Goal: Transaction & Acquisition: Obtain resource

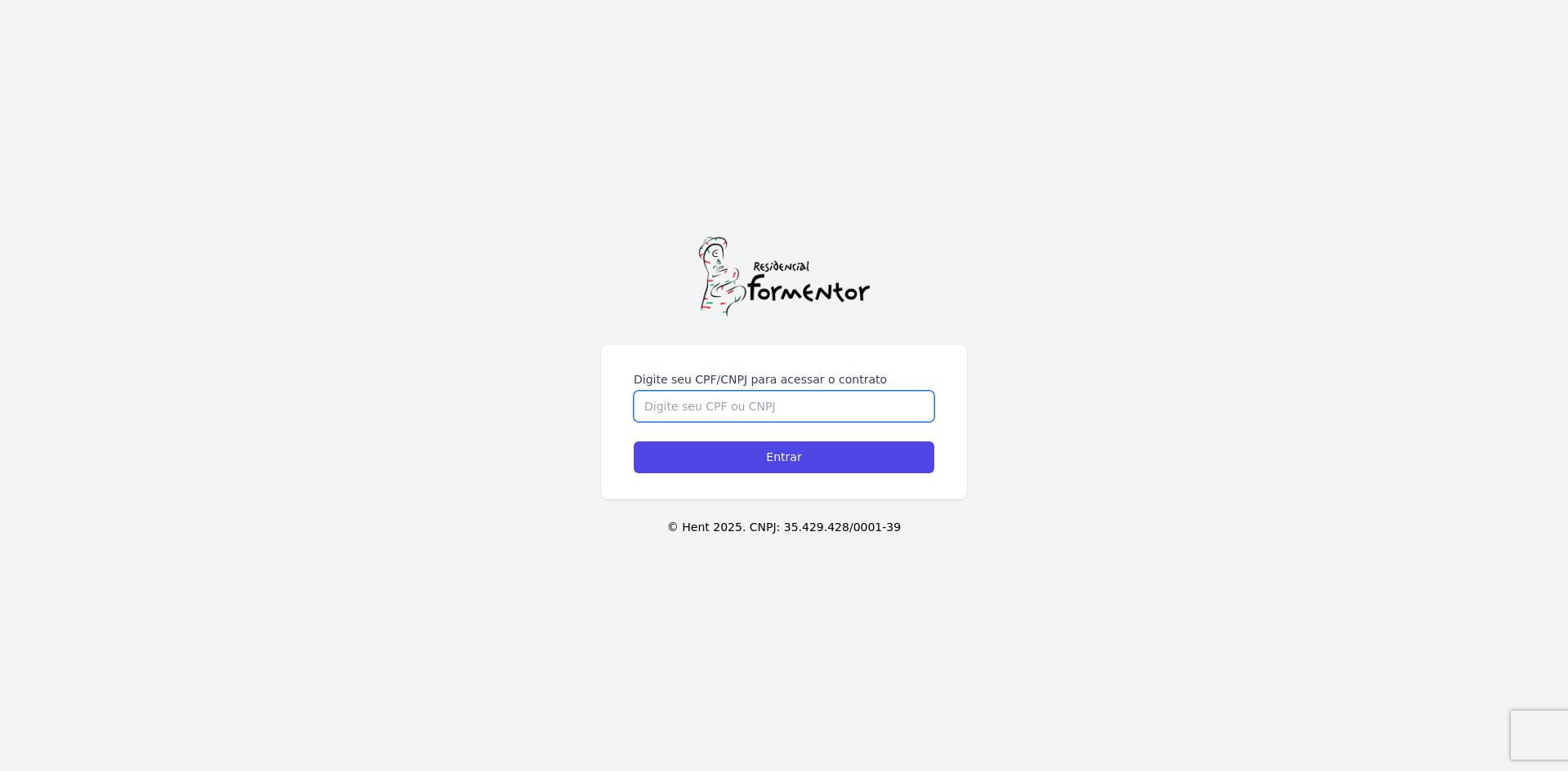
click at [786, 411] on input "Digite seu CPF/CNPJ para acessar o contrato" at bounding box center [783, 407] width 301 height 31
type input "46211430850"
click at [633, 442] on input "Entrar" at bounding box center [783, 457] width 301 height 32
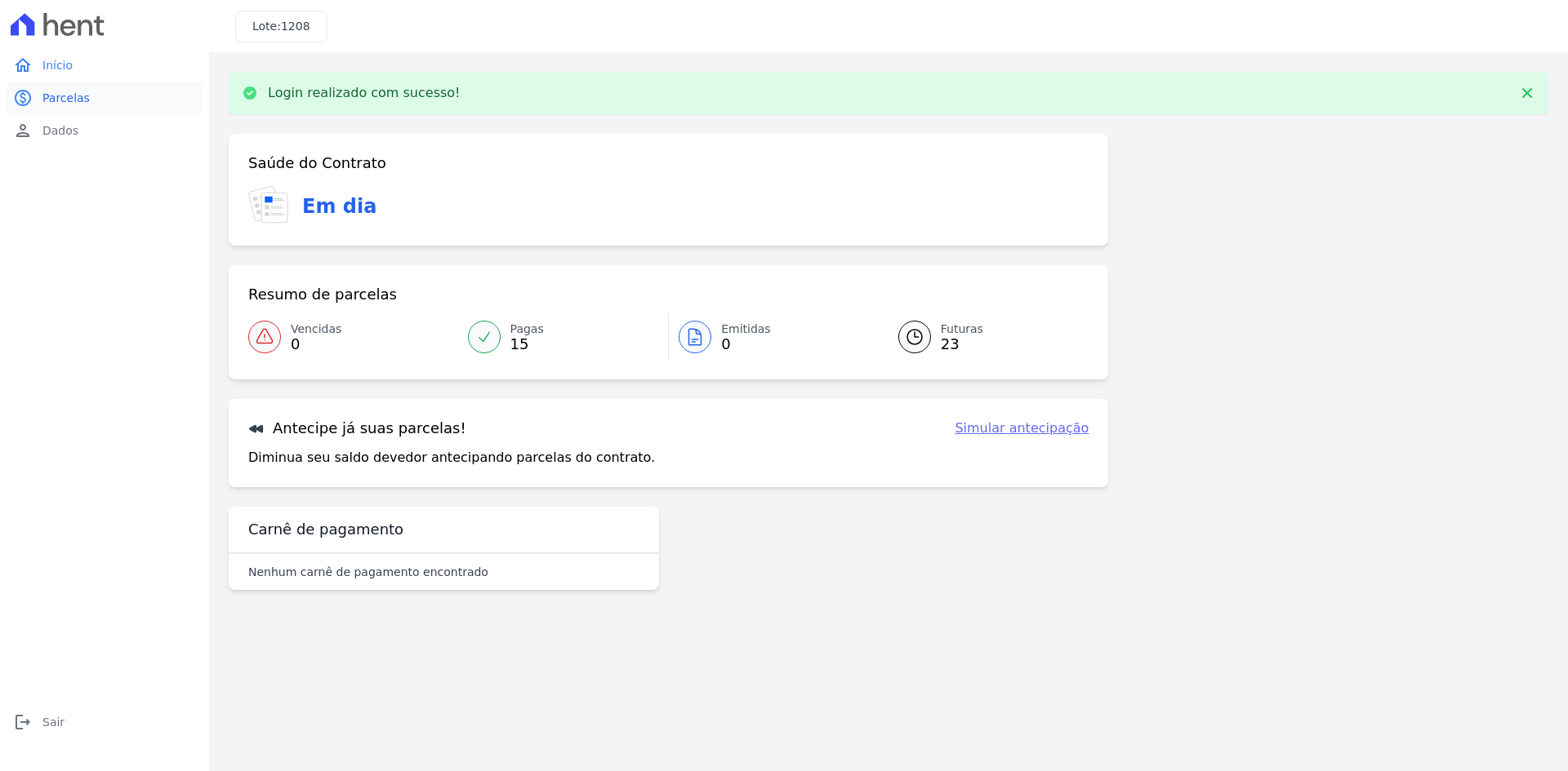
click at [86, 100] on link "paid Parcelas" at bounding box center [104, 98] width 196 height 33
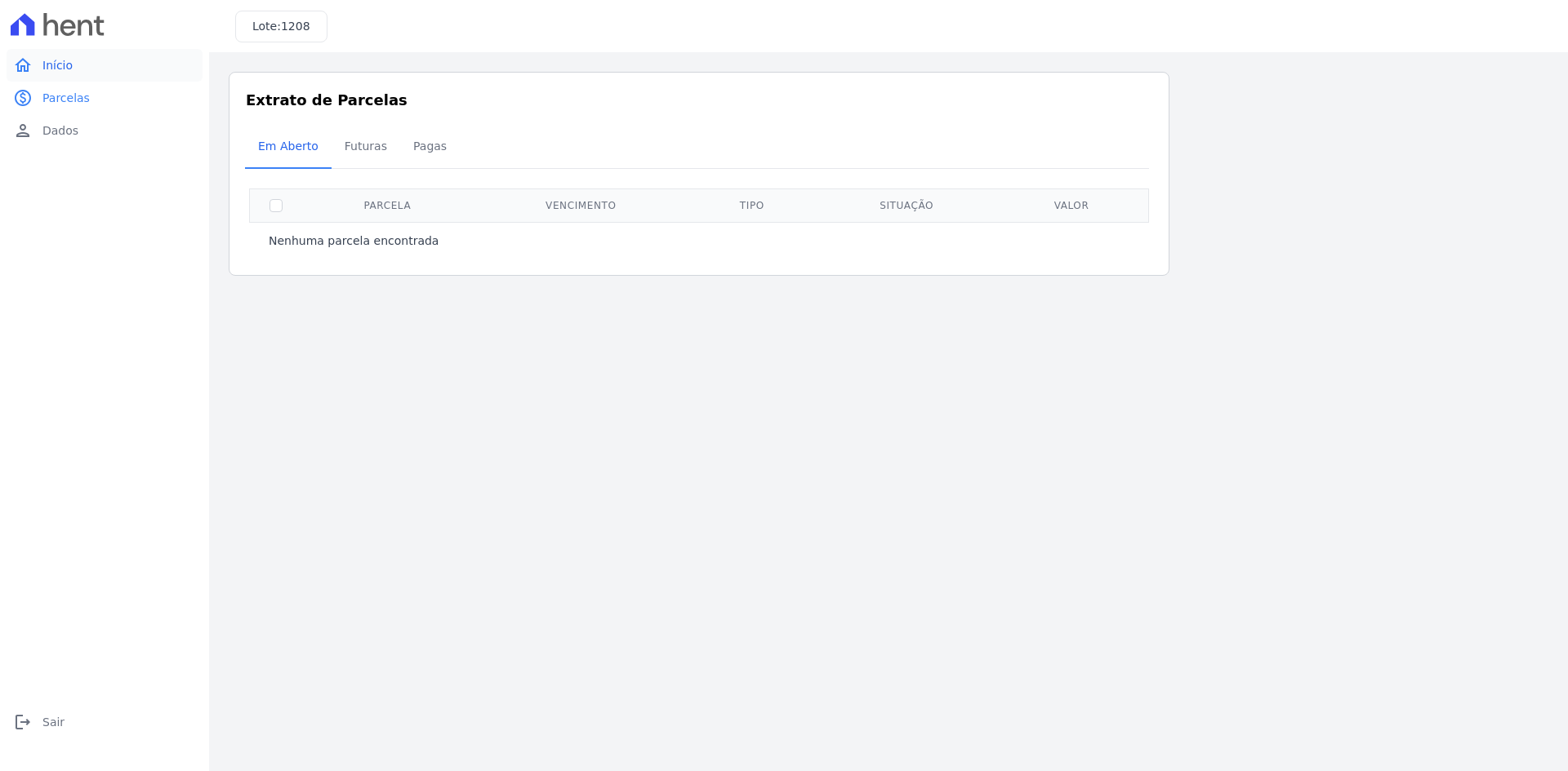
click at [109, 78] on link "home Início" at bounding box center [104, 66] width 196 height 33
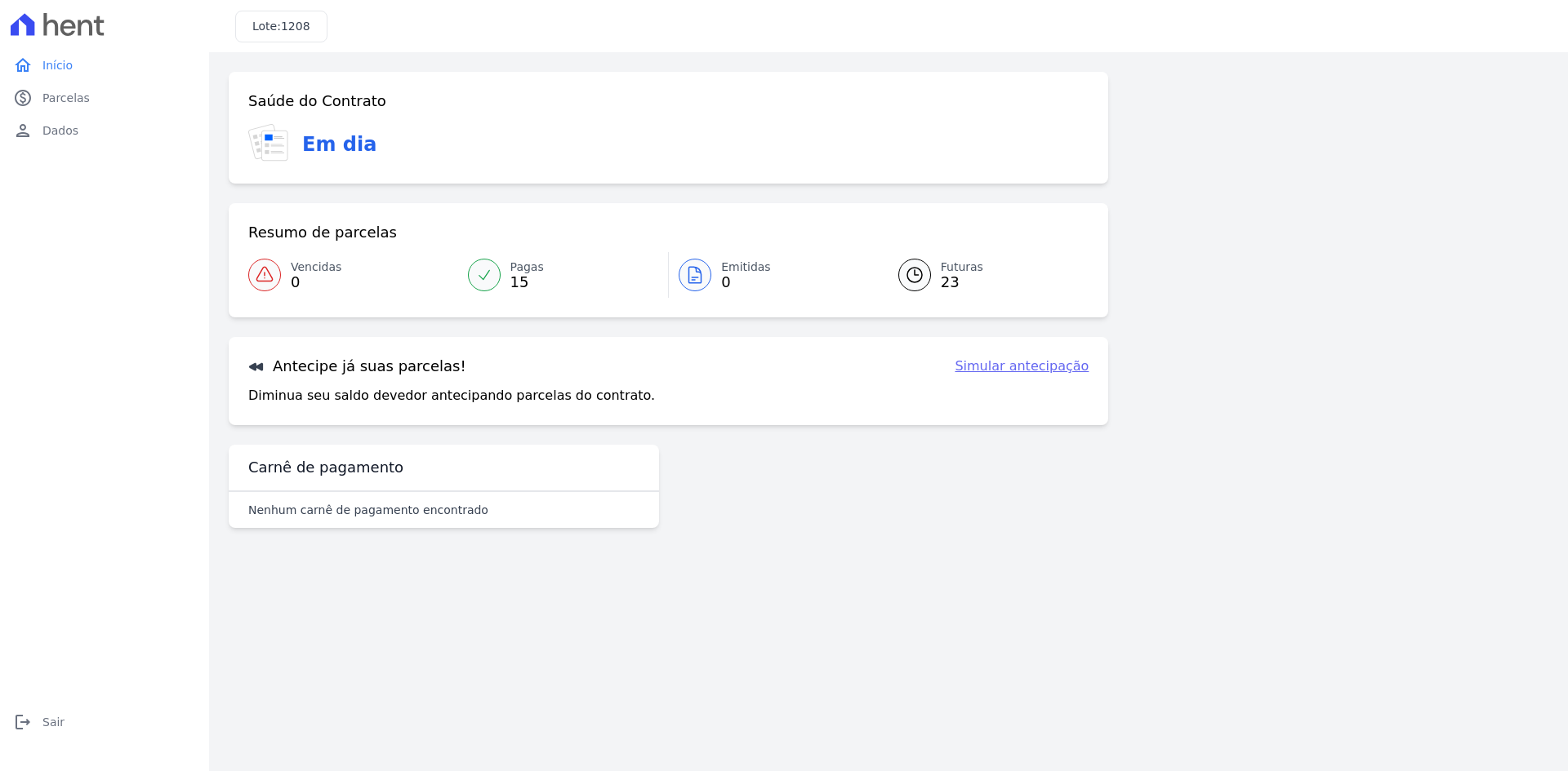
click at [1069, 368] on link "Simular antecipação" at bounding box center [1021, 366] width 134 height 19
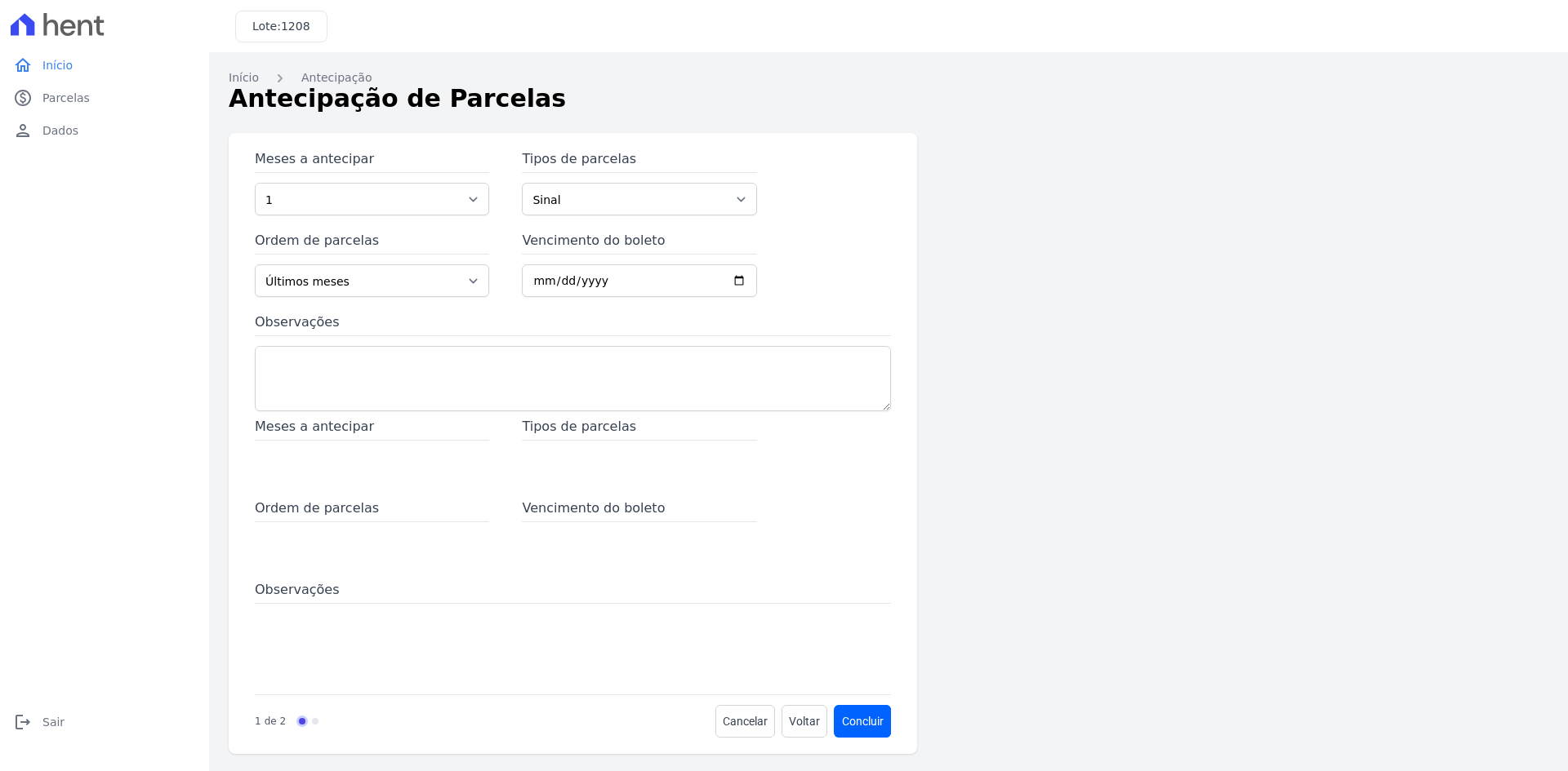
scroll to position [5, 0]
click at [348, 281] on select "Últimos meses Primeiros meses" at bounding box center [372, 278] width 234 height 33
click at [339, 211] on select "1 2 3 4 5 6 7 8 9 10 11 12 13 14 15 16 17 18 19 20 21 22 23 24 25 26 27 28 29 3…" at bounding box center [372, 197] width 234 height 33
select select "5"
click at [255, 181] on select "1 2 3 4 5 6 7 8 9 10 11 12 13 14 15 16 17 18 19 20 21 22 23 24 25 26 27 28 29 3…" at bounding box center [372, 197] width 234 height 33
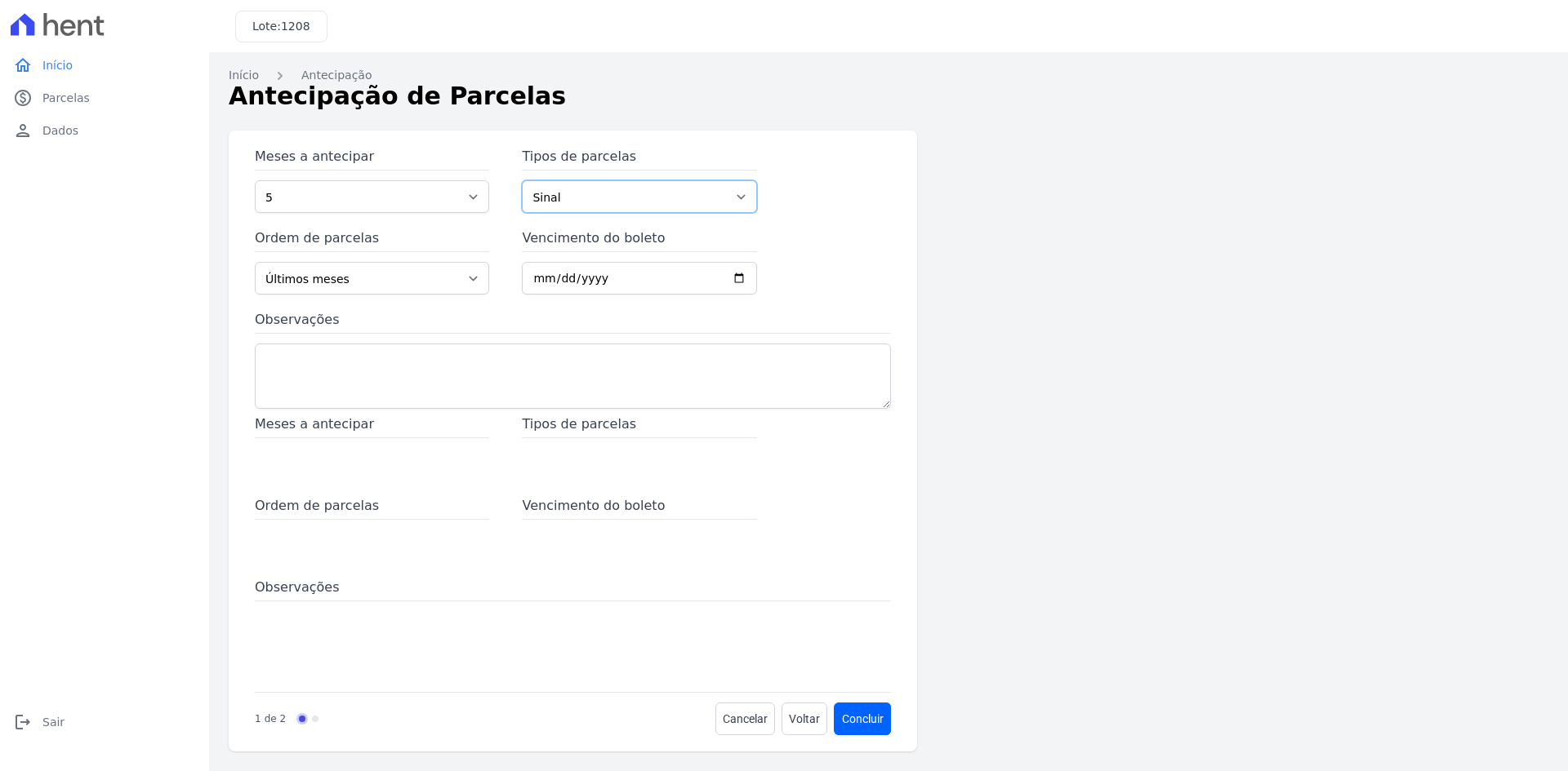
click at [608, 203] on select "Sinal Parcela Normal" at bounding box center [639, 197] width 234 height 33
select select "standard"
click at [522, 181] on select "Sinal Parcela Normal" at bounding box center [639, 197] width 234 height 33
click at [584, 274] on input "Vencimento do boleto" at bounding box center [639, 278] width 234 height 33
click at [542, 323] on label "Observações" at bounding box center [573, 322] width 636 height 23
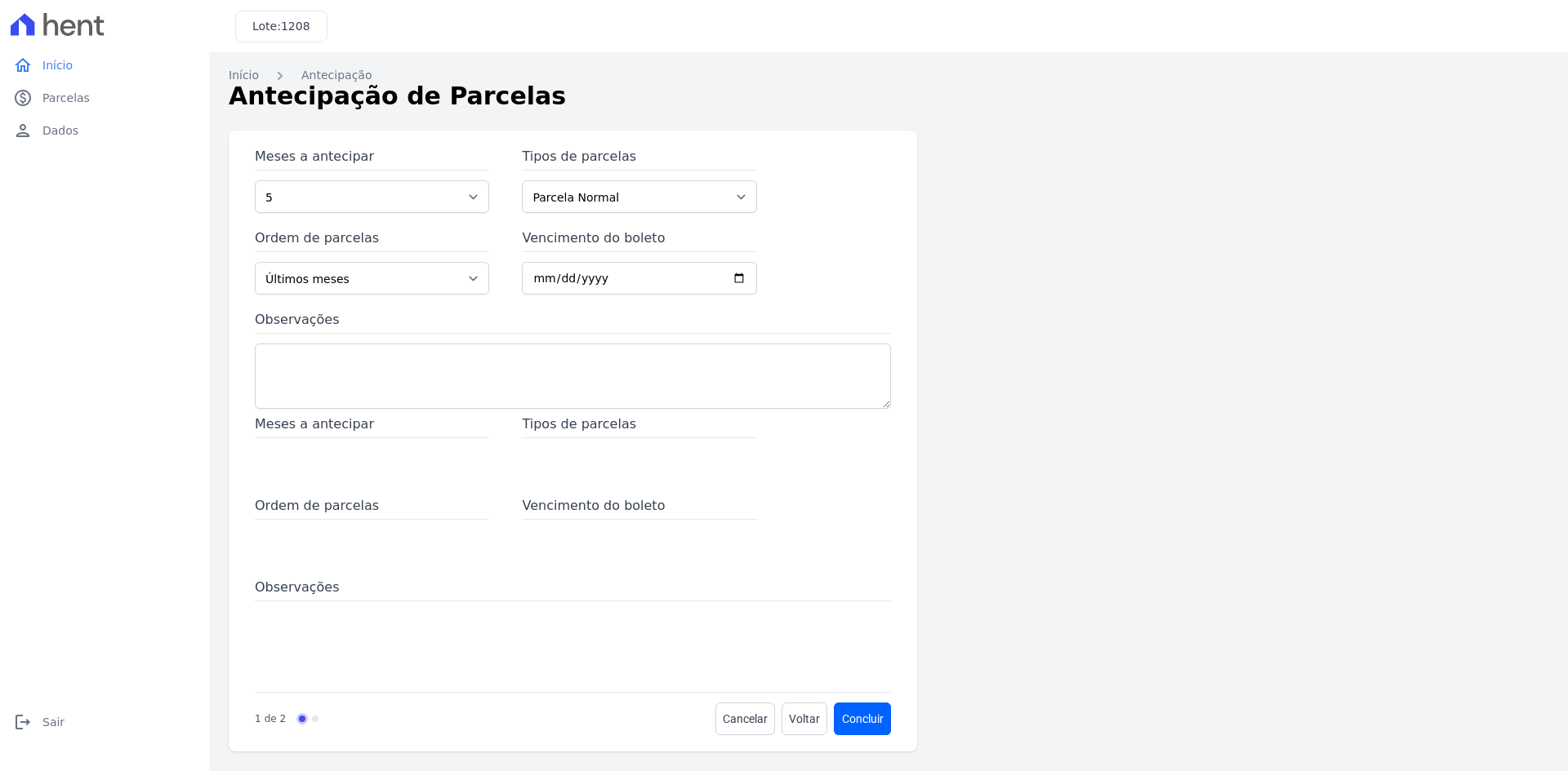
click at [542, 344] on textarea "Observações" at bounding box center [573, 377] width 636 height 66
click at [364, 278] on select "Últimos meses Primeiros meses" at bounding box center [372, 278] width 234 height 33
click at [63, 100] on span "Parcelas" at bounding box center [66, 98] width 47 height 16
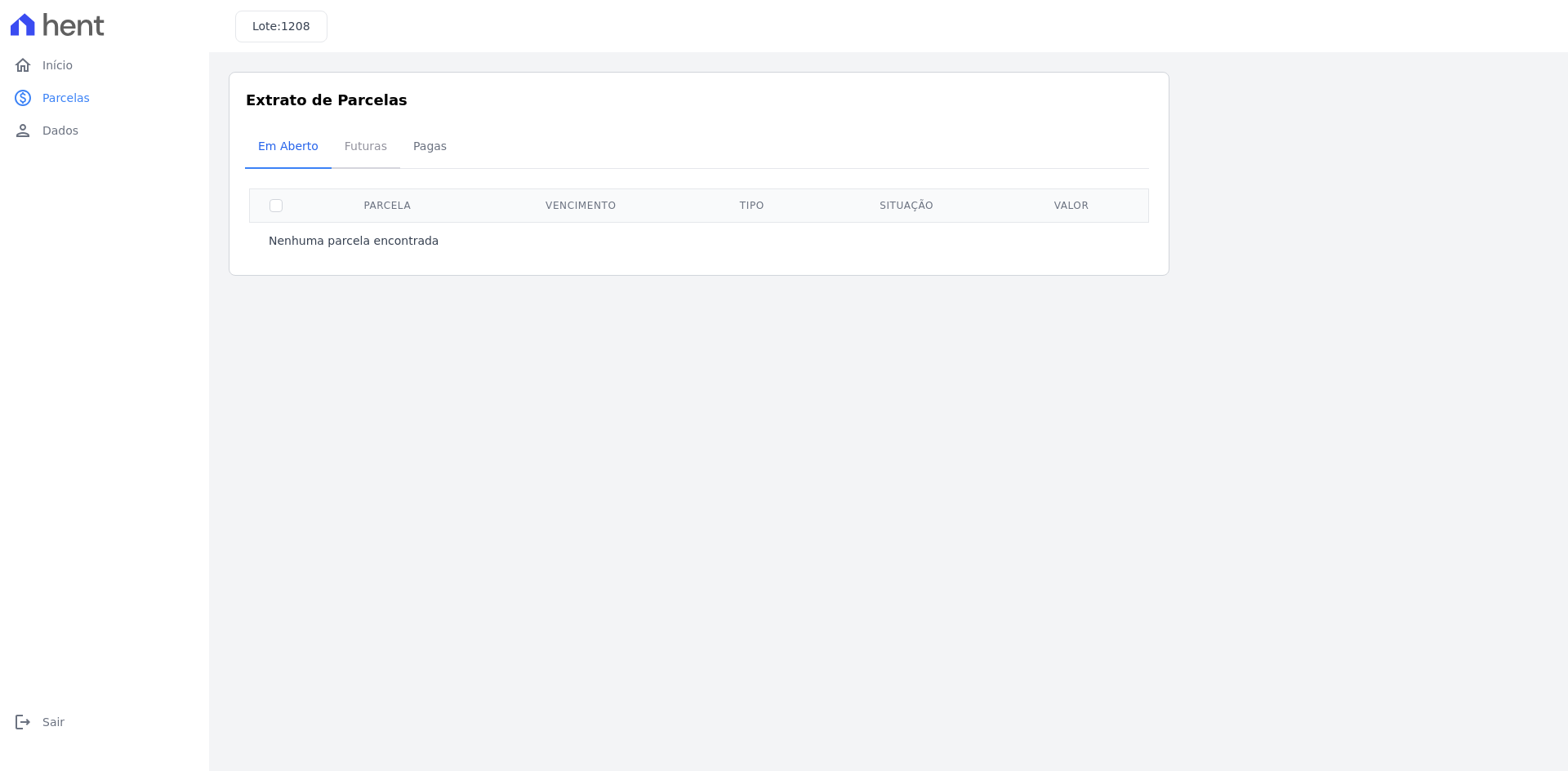
click at [366, 146] on span "Futuras" at bounding box center [365, 146] width 62 height 33
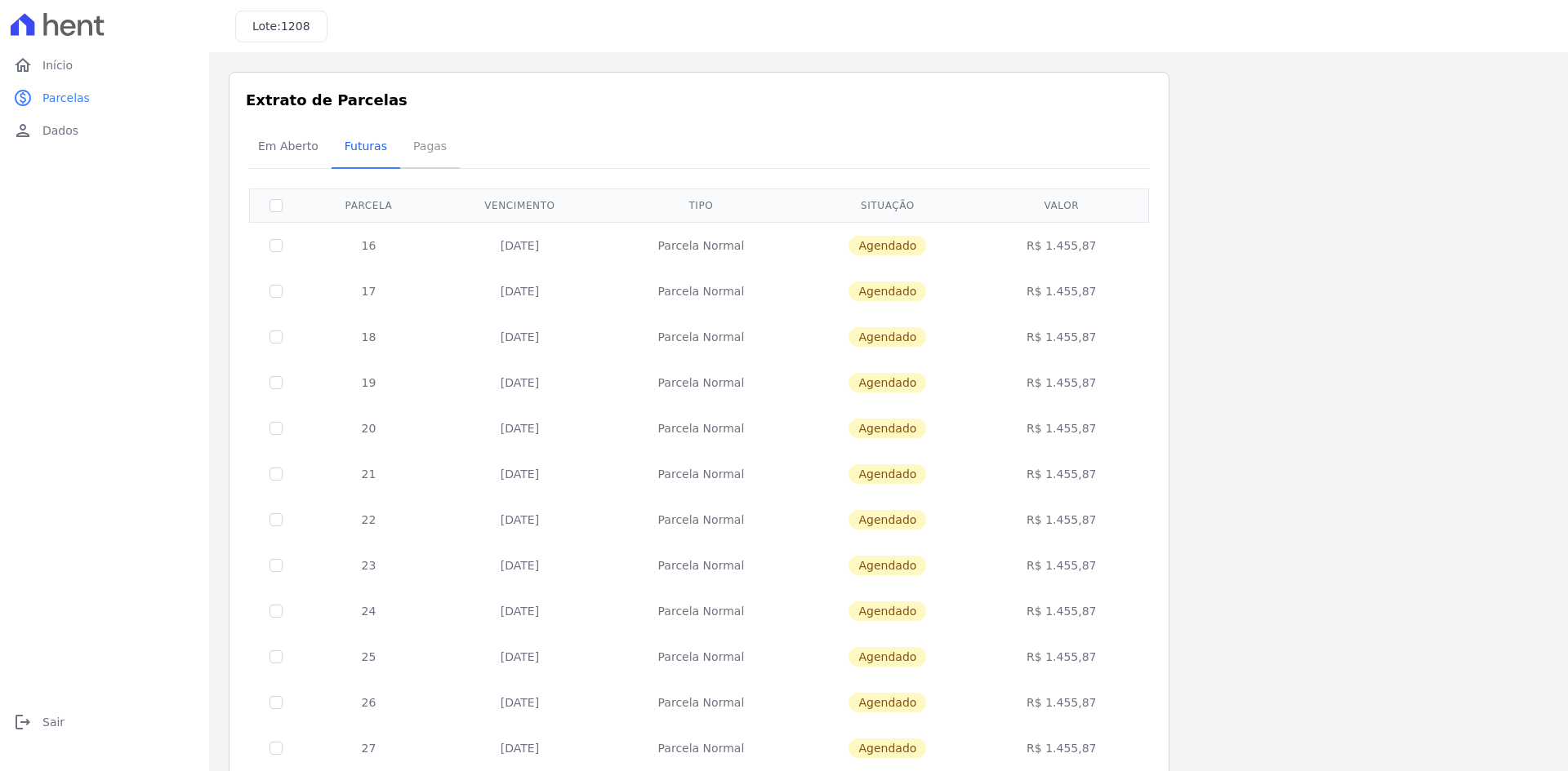
click at [408, 145] on span "Pagas" at bounding box center [429, 146] width 53 height 33
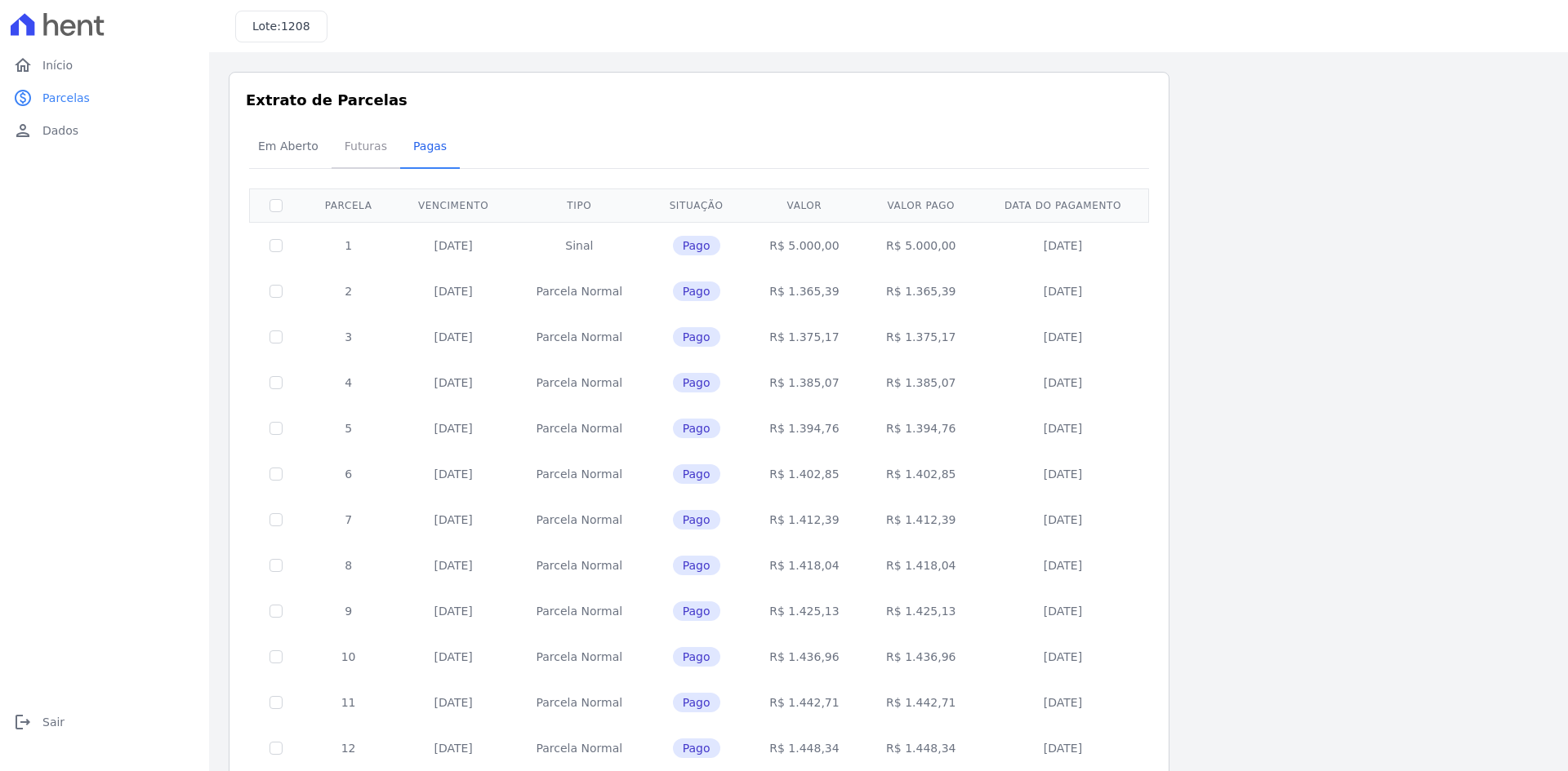
click at [357, 142] on span "Futuras" at bounding box center [365, 146] width 62 height 33
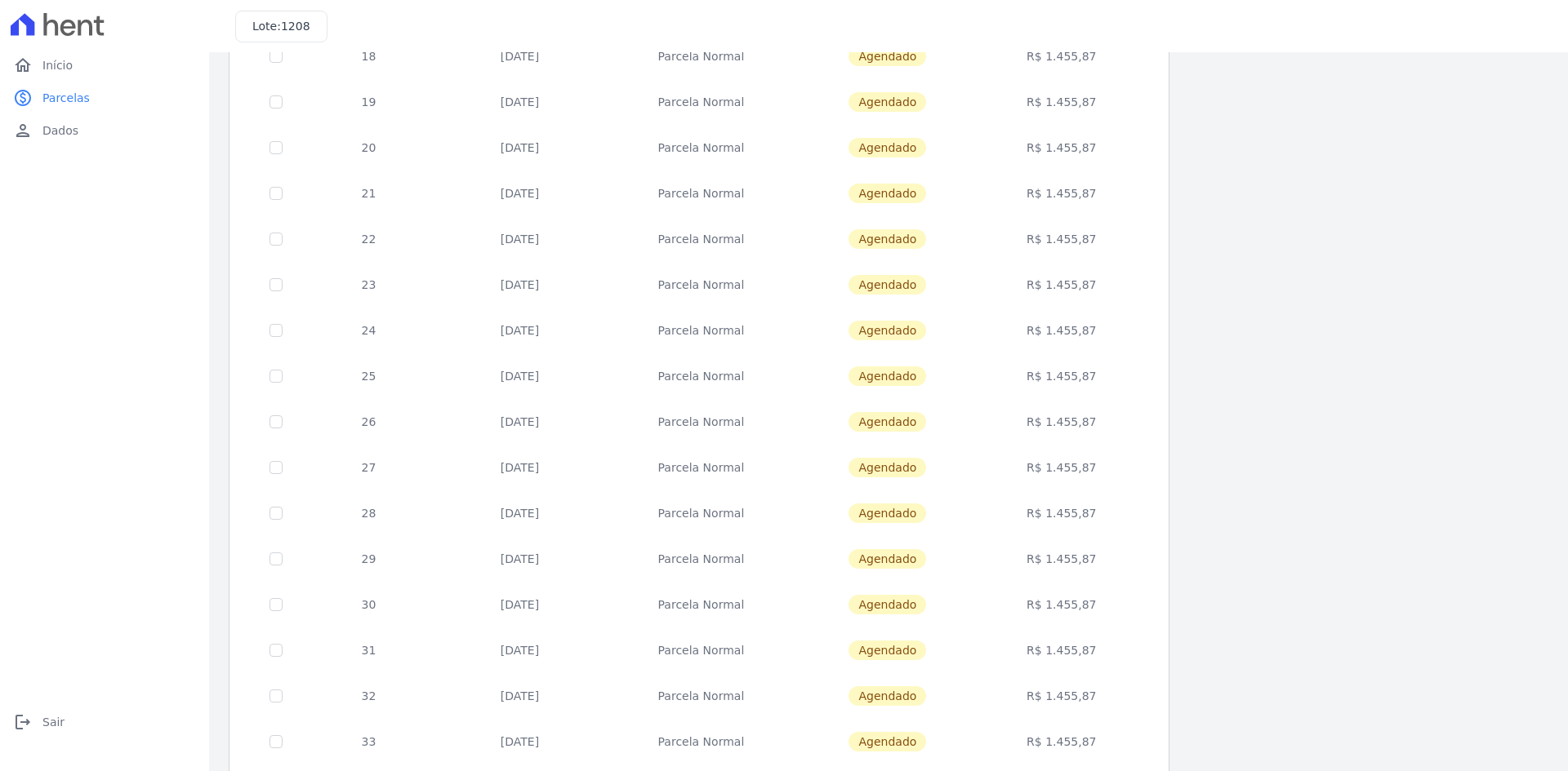
scroll to position [460, 0]
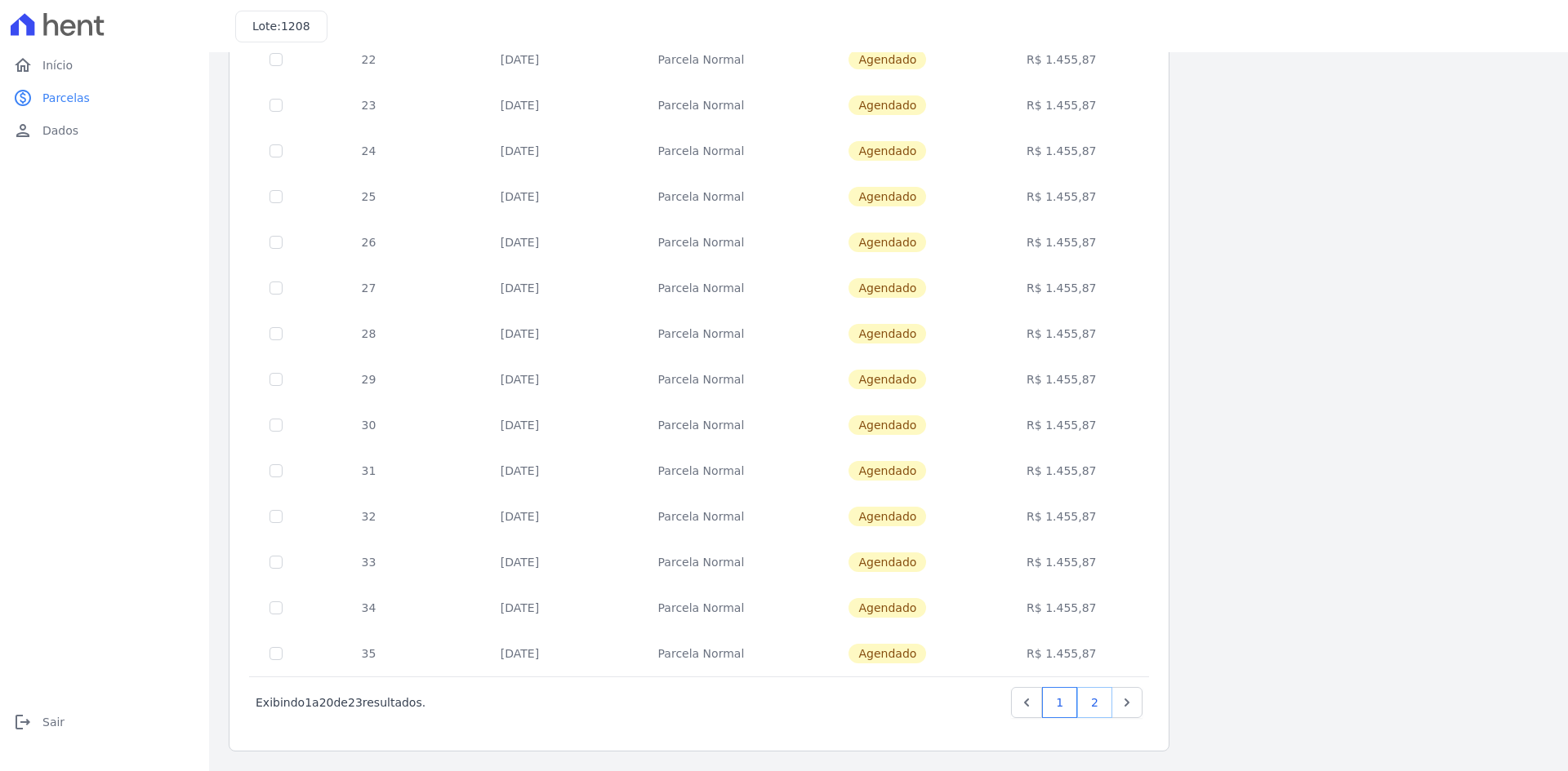
click at [1082, 701] on link "2" at bounding box center [1094, 702] width 35 height 31
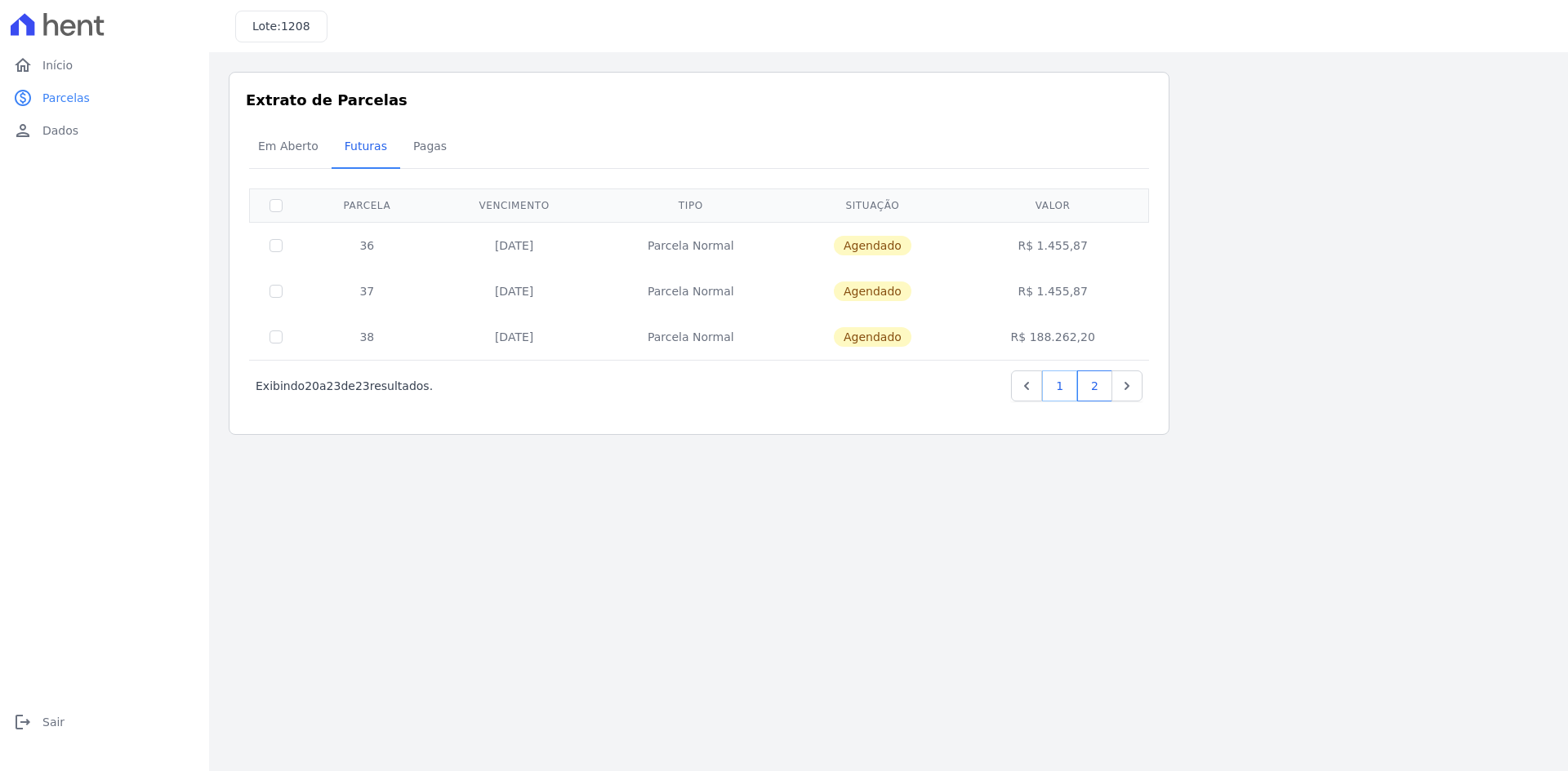
click at [1064, 390] on link "1" at bounding box center [1060, 386] width 35 height 31
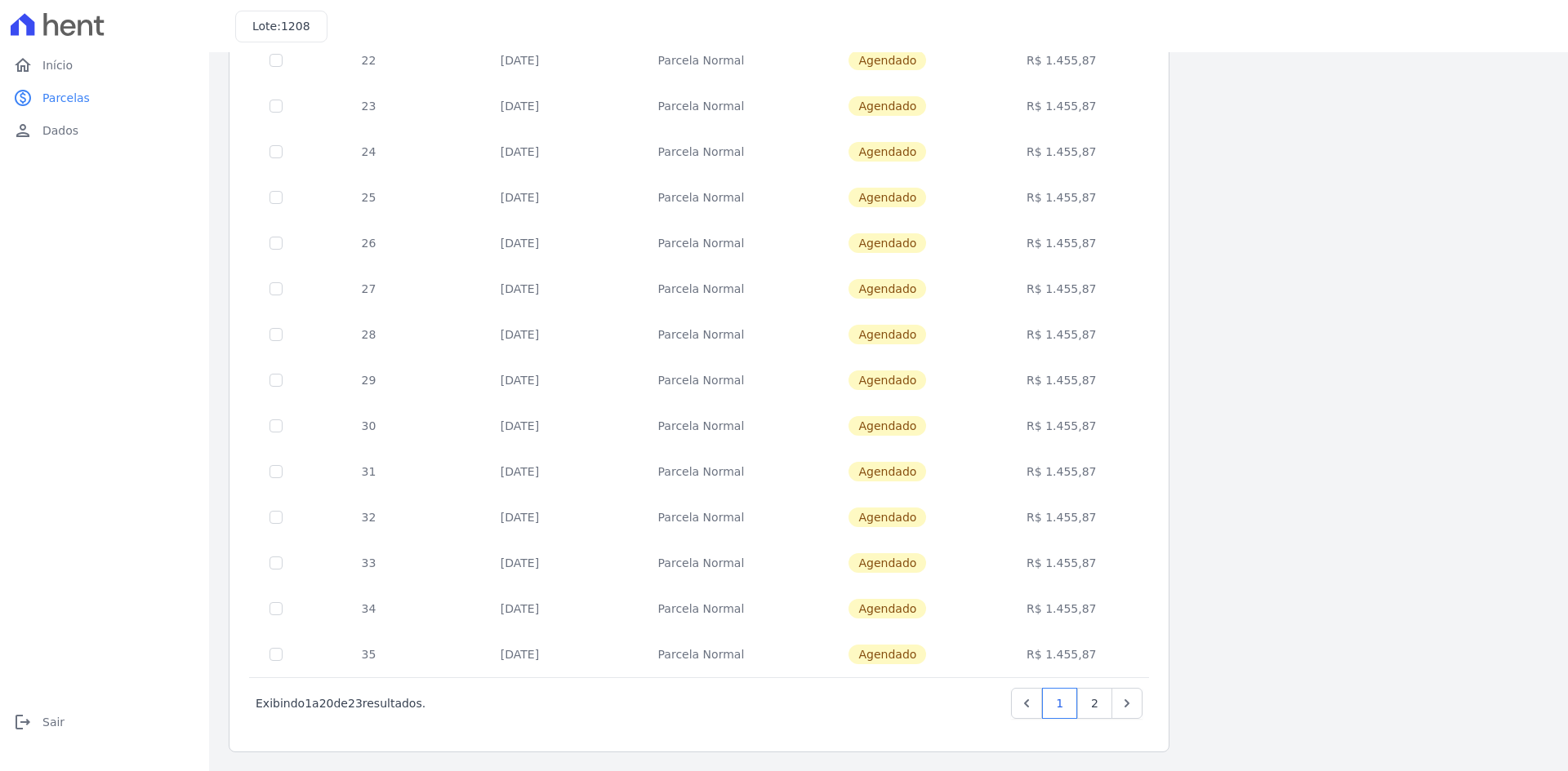
scroll to position [460, 0]
